Goal: Task Accomplishment & Management: Use online tool/utility

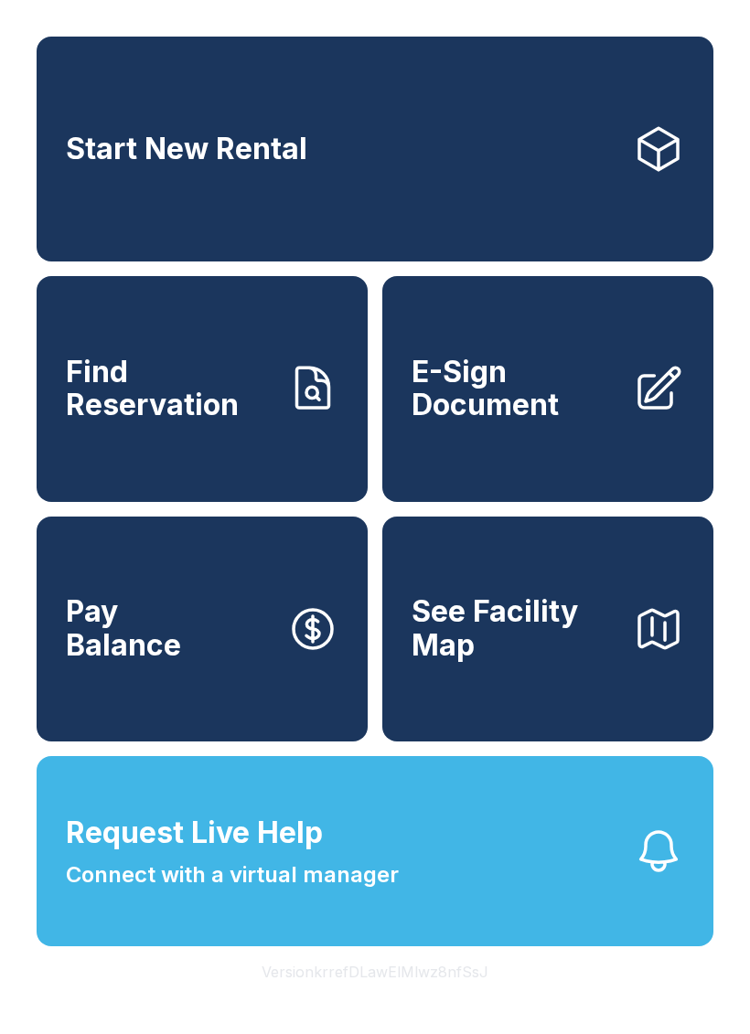
click at [265, 412] on span "Find Reservation" at bounding box center [169, 389] width 207 height 67
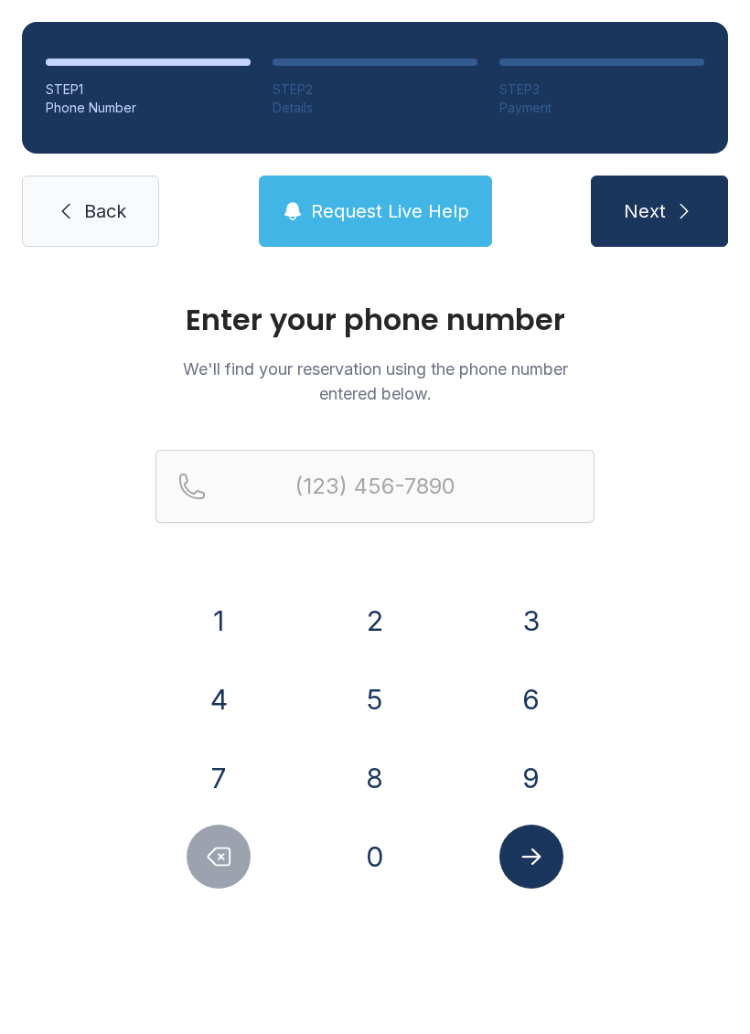
click at [527, 775] on button "9" at bounding box center [531, 778] width 64 height 64
click at [380, 866] on button "0" at bounding box center [375, 857] width 64 height 64
click at [241, 685] on button "4" at bounding box center [219, 700] width 64 height 64
click at [390, 766] on button "8" at bounding box center [375, 778] width 64 height 64
click at [394, 619] on button "2" at bounding box center [375, 621] width 64 height 64
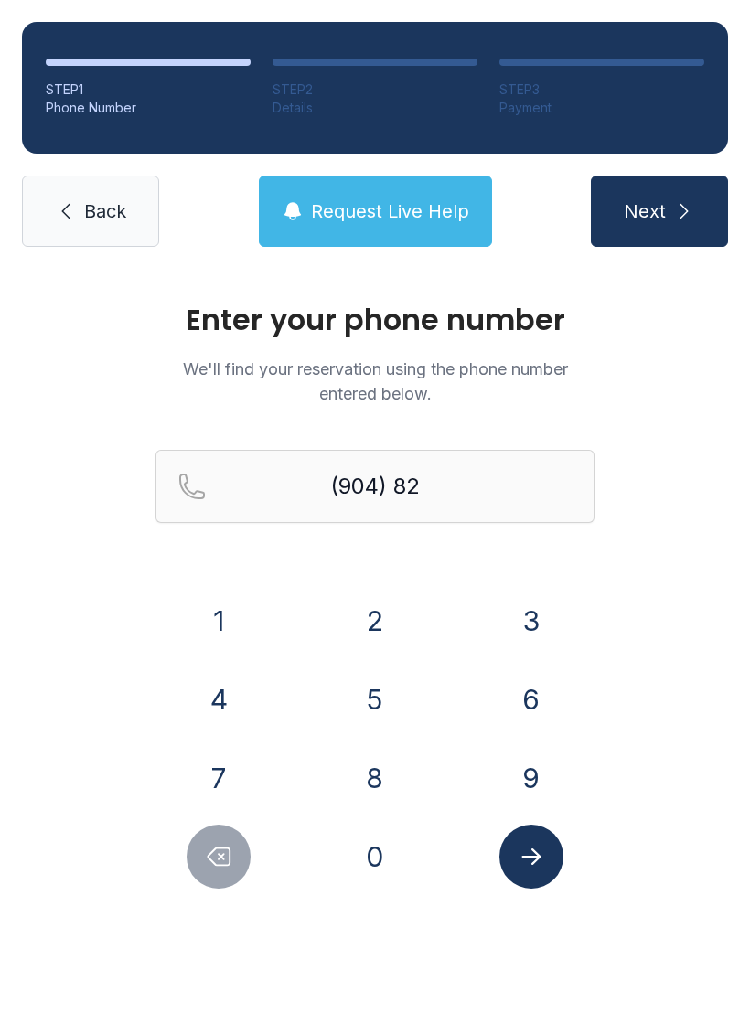
click at [535, 695] on button "6" at bounding box center [531, 700] width 64 height 64
click at [392, 700] on button "5" at bounding box center [375, 700] width 64 height 64
click at [368, 786] on button "8" at bounding box center [375, 778] width 64 height 64
click at [387, 782] on button "8" at bounding box center [375, 778] width 64 height 64
click at [526, 783] on button "9" at bounding box center [531, 778] width 64 height 64
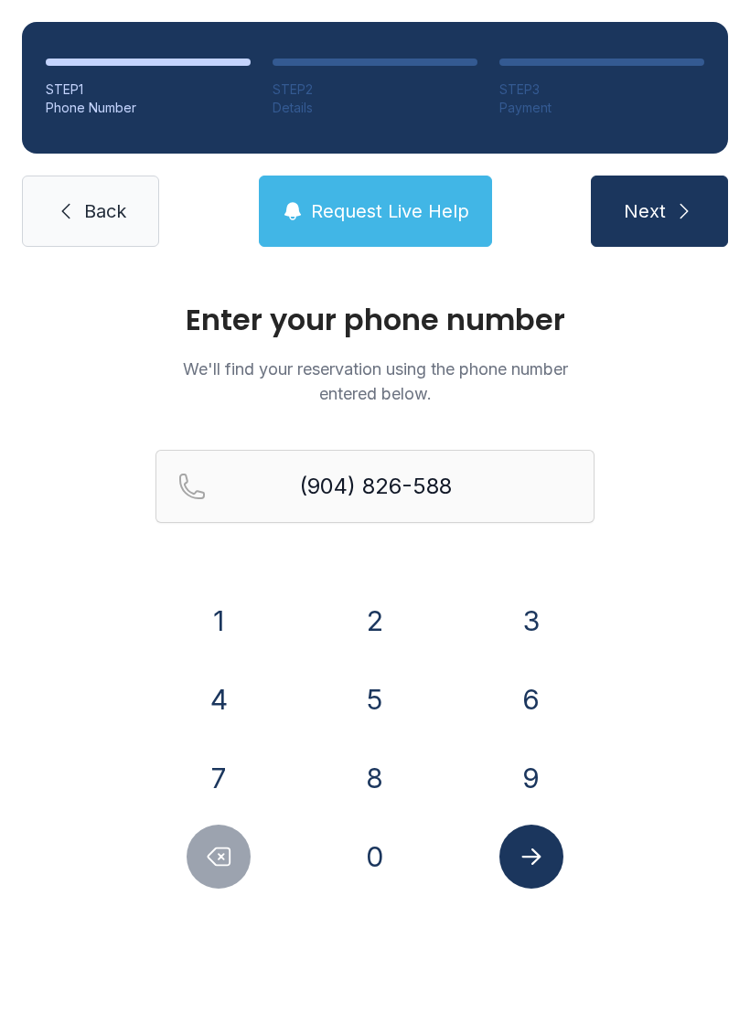
type input "[PHONE_NUMBER]"
click at [549, 858] on button "Submit lookup form" at bounding box center [531, 857] width 64 height 64
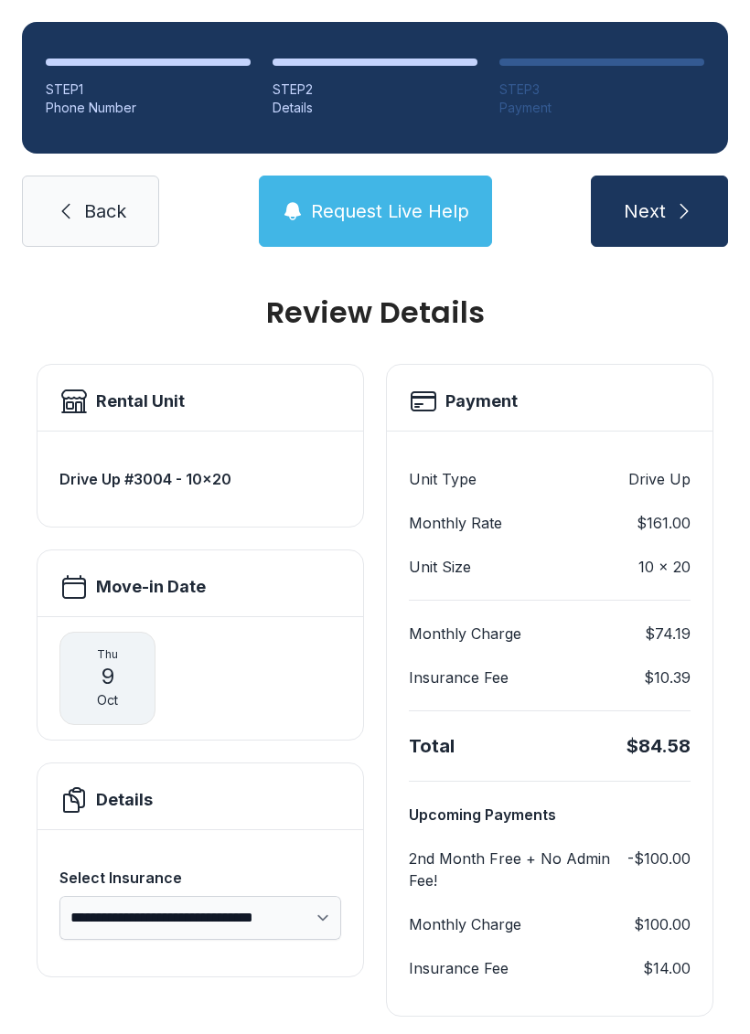
scroll to position [5, 0]
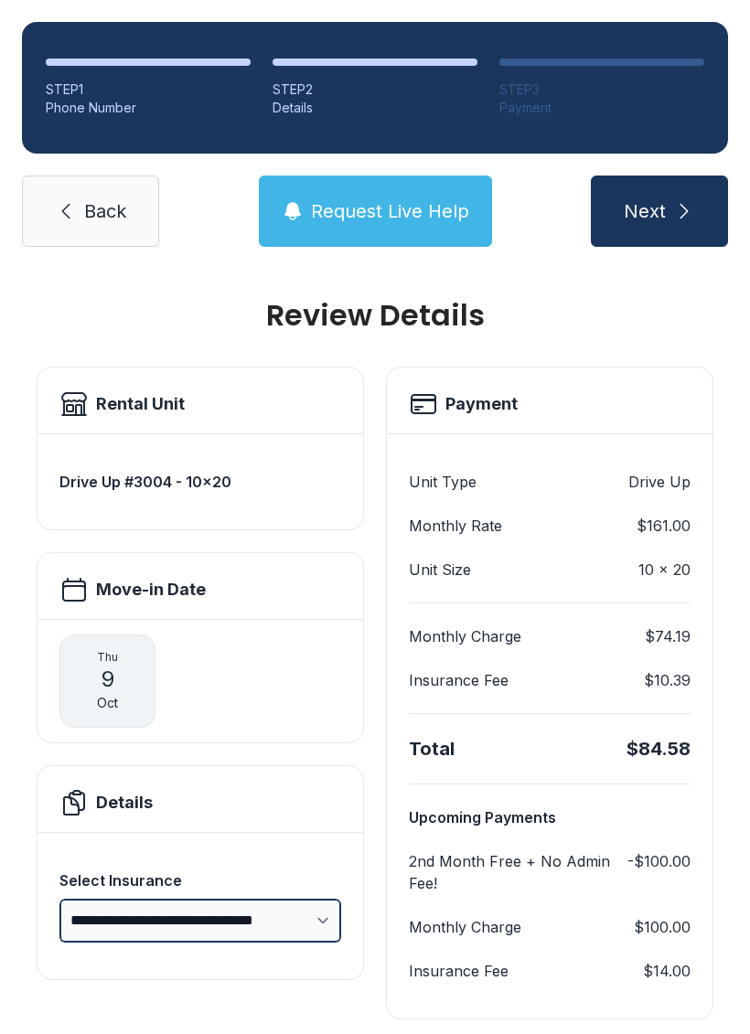
click at [305, 930] on select "**********" at bounding box center [200, 921] width 282 height 44
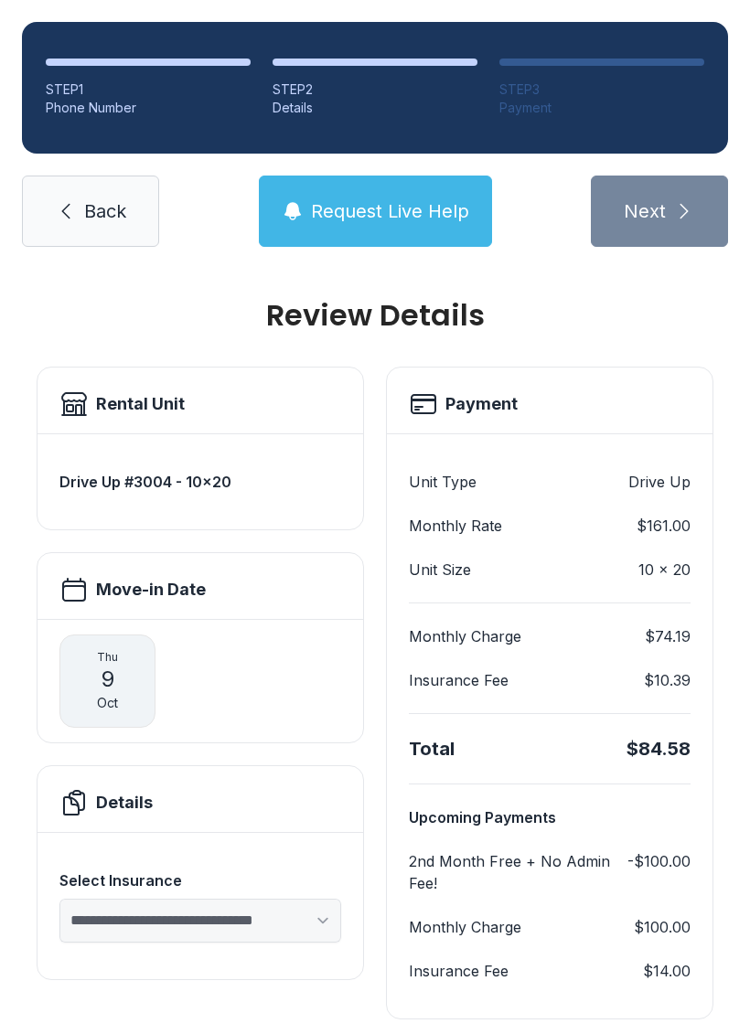
select select "****"
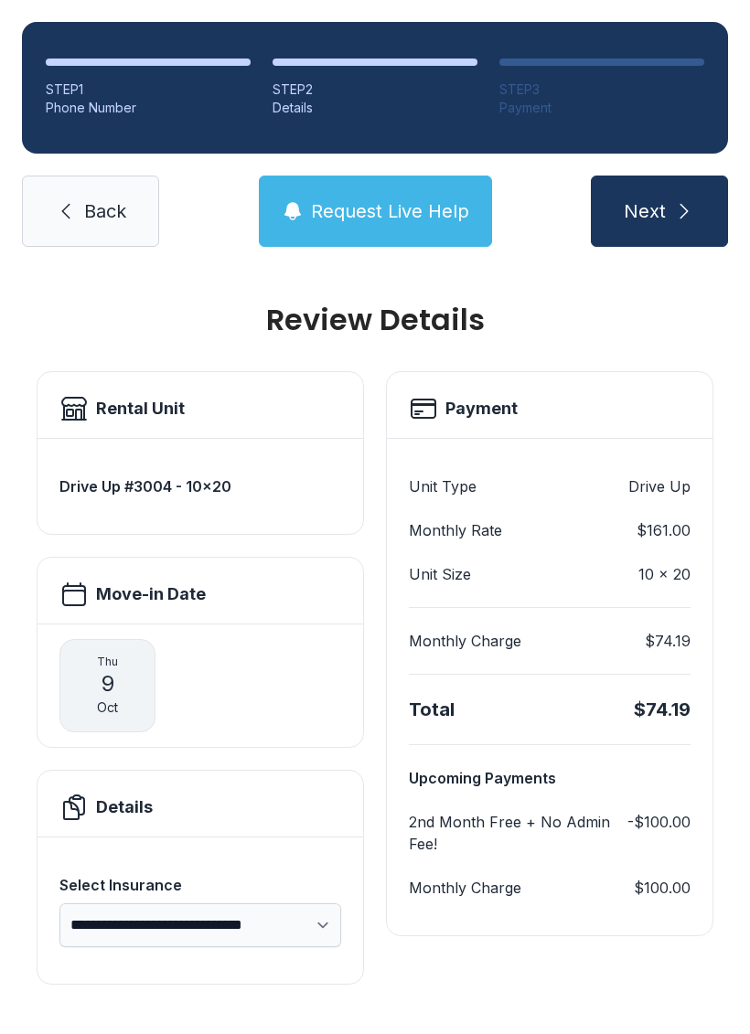
click at [81, 220] on link "Back" at bounding box center [90, 211] width 137 height 71
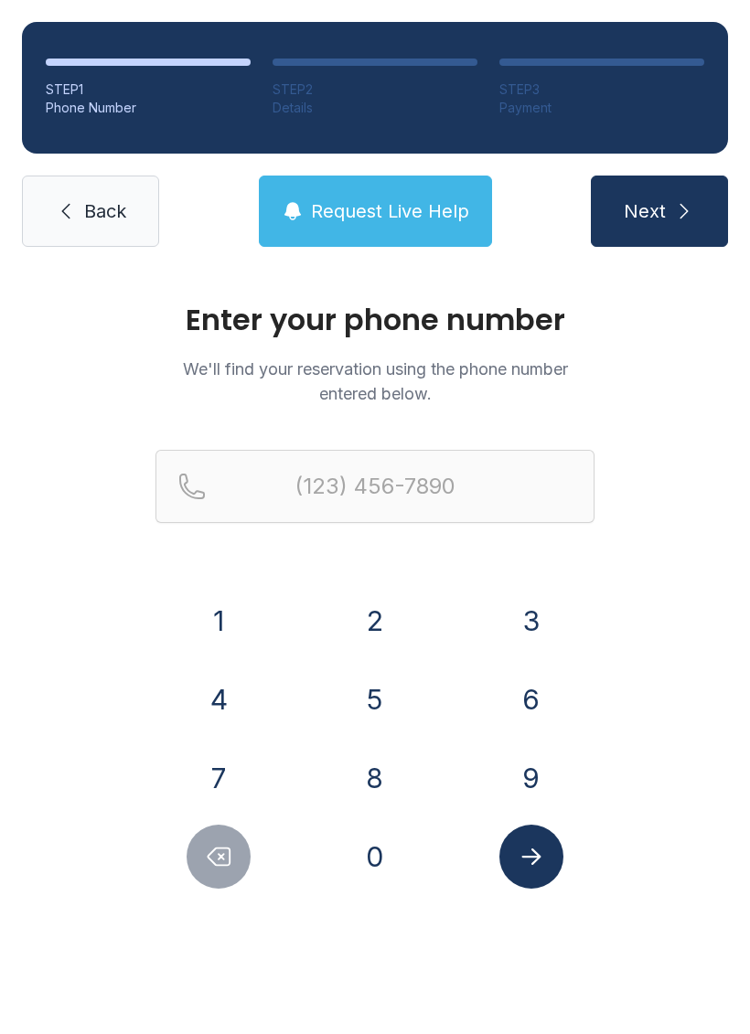
click at [86, 193] on link "Back" at bounding box center [90, 211] width 137 height 71
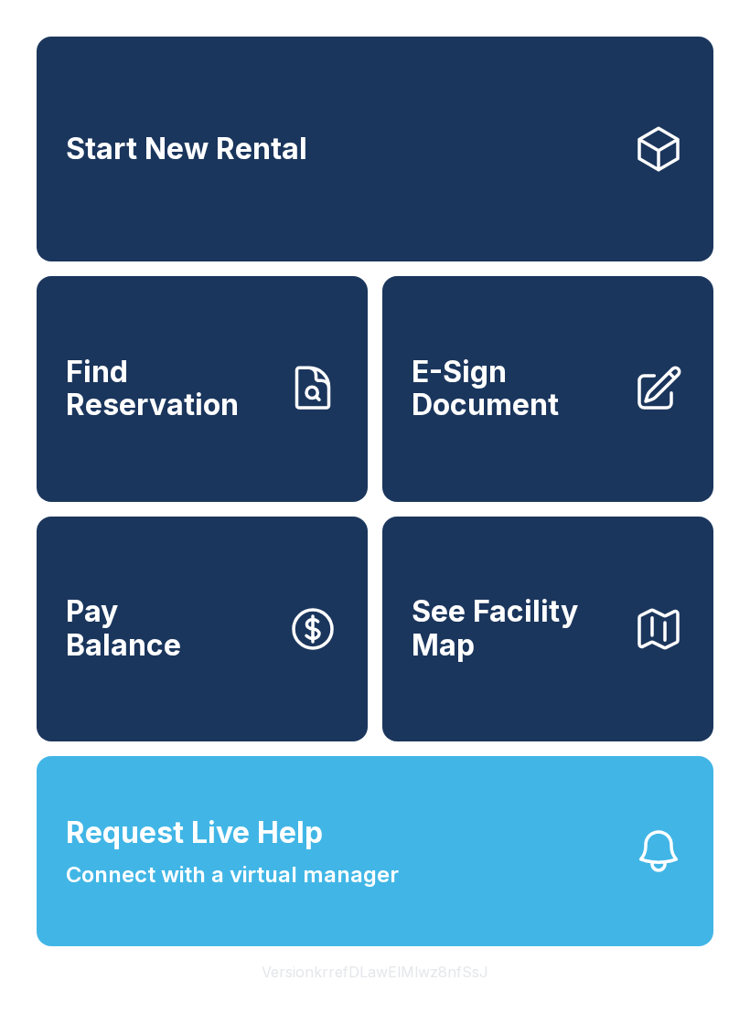
click at [477, 413] on span "E-Sign Document" at bounding box center [515, 389] width 207 height 67
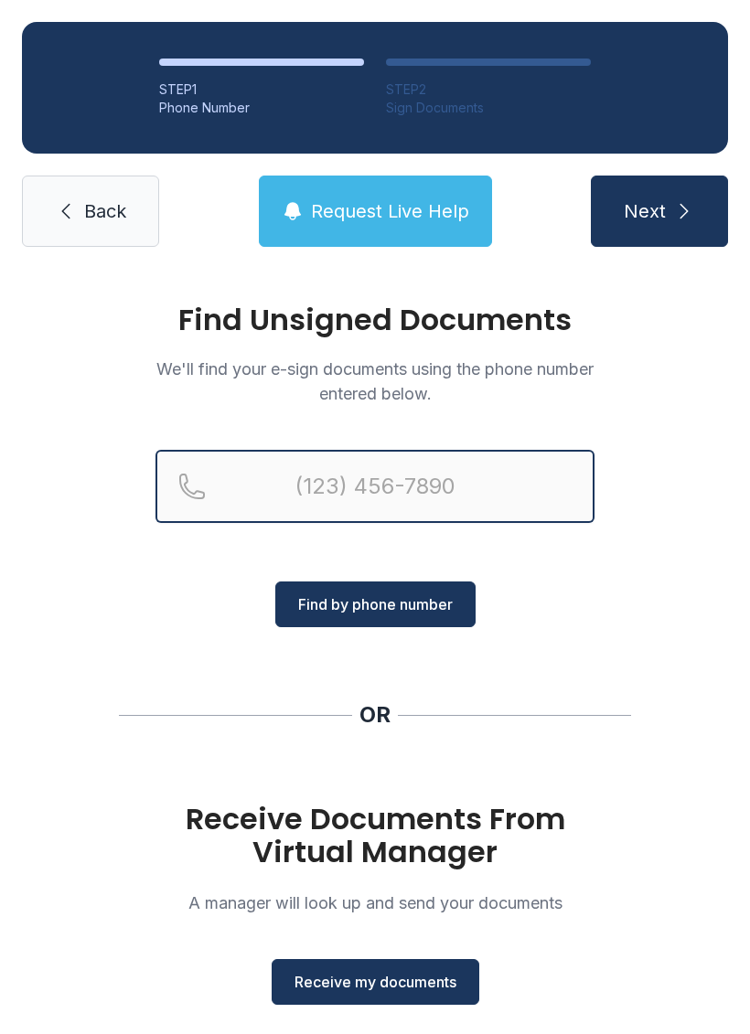
click at [404, 492] on input "Reservation phone number" at bounding box center [374, 486] width 439 height 73
type input "[PHONE_NUMBER]"
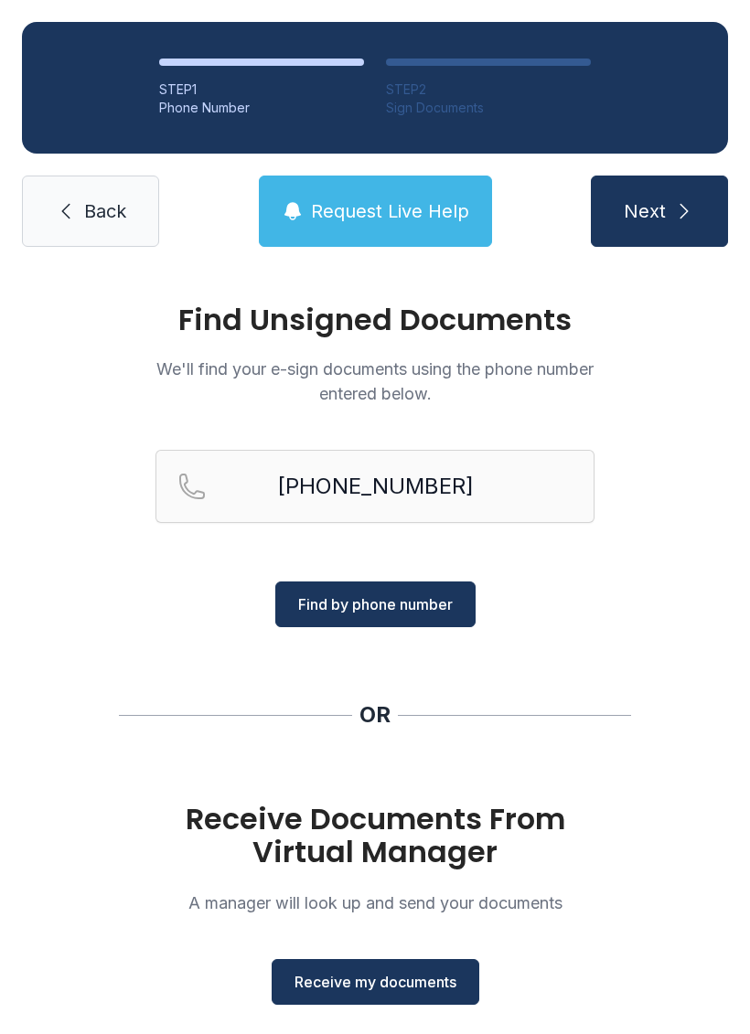
click at [423, 606] on span "Find by phone number" at bounding box center [375, 605] width 155 height 22
click at [413, 989] on span "Receive my documents" at bounding box center [376, 982] width 162 height 22
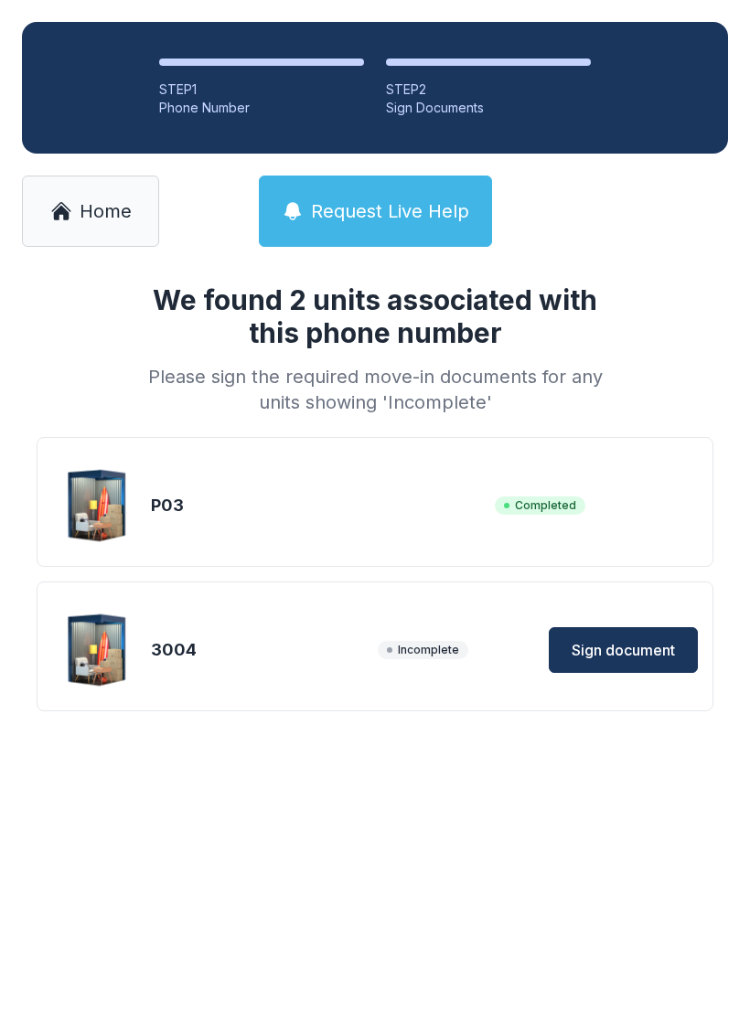
click at [620, 645] on span "Sign document" at bounding box center [623, 650] width 103 height 22
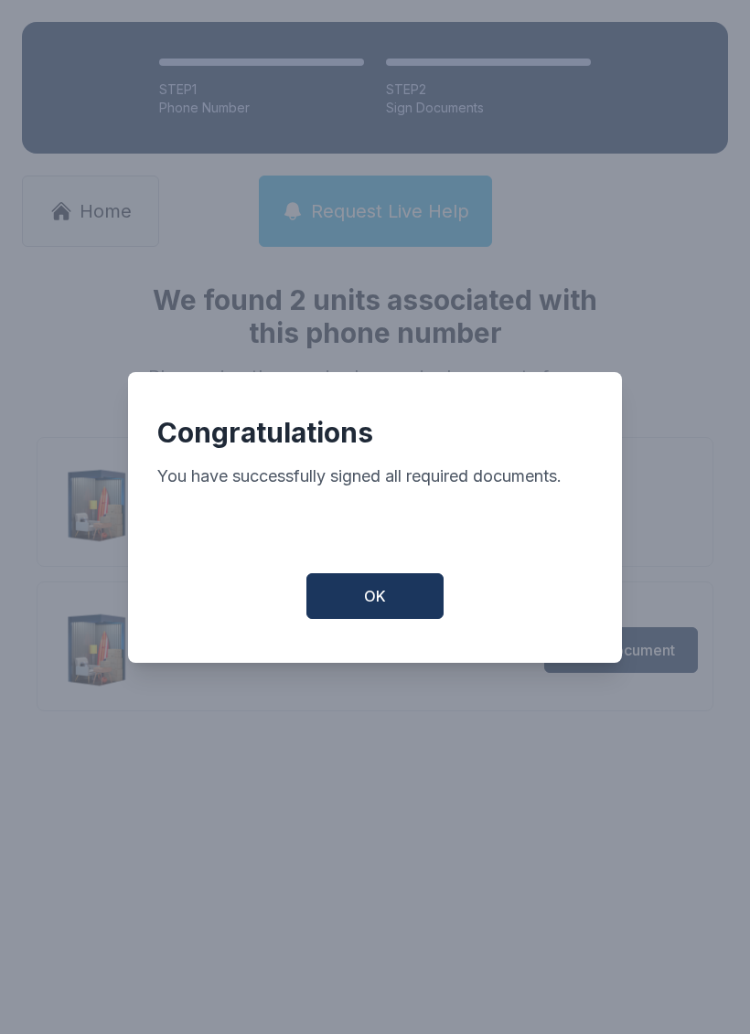
click at [370, 593] on button "OK" at bounding box center [374, 596] width 137 height 46
